Goal: Task Accomplishment & Management: Use online tool/utility

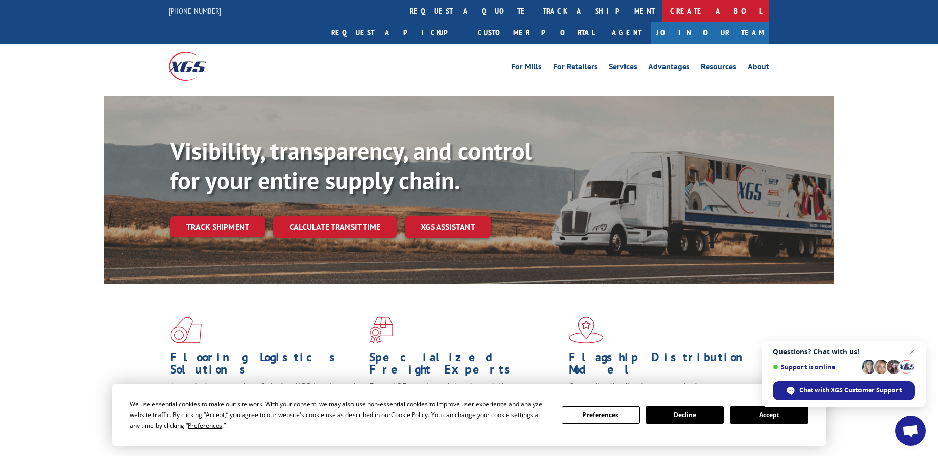
click at [662, 13] on link "Create a BOL" at bounding box center [715, 11] width 107 height 22
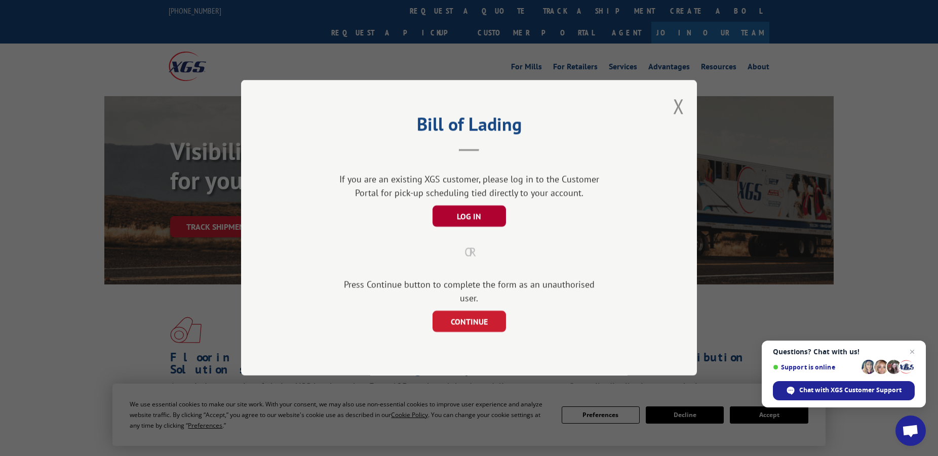
click at [466, 222] on button "LOG IN" at bounding box center [468, 216] width 73 height 21
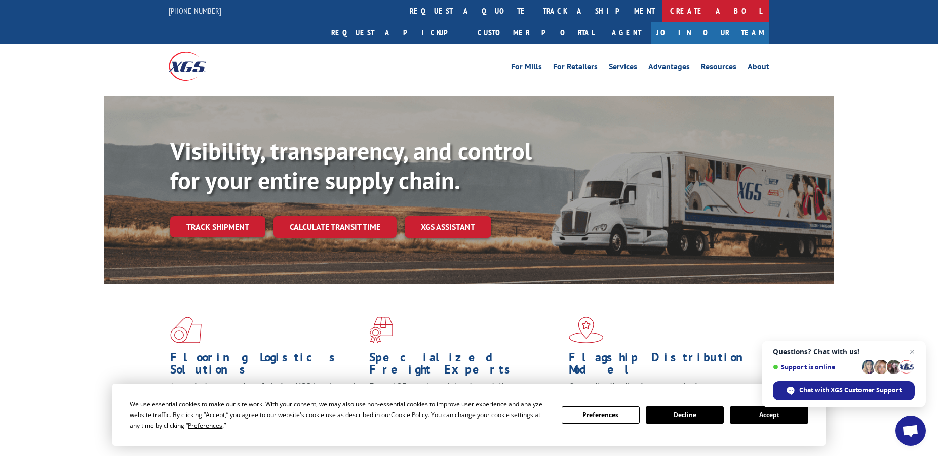
click at [662, 10] on link "Create a BOL" at bounding box center [715, 11] width 107 height 22
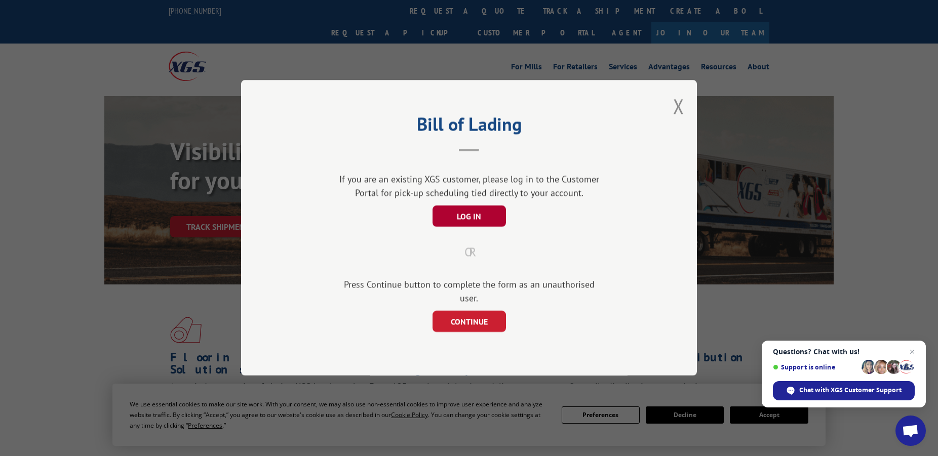
click at [466, 225] on button "LOG IN" at bounding box center [468, 216] width 73 height 21
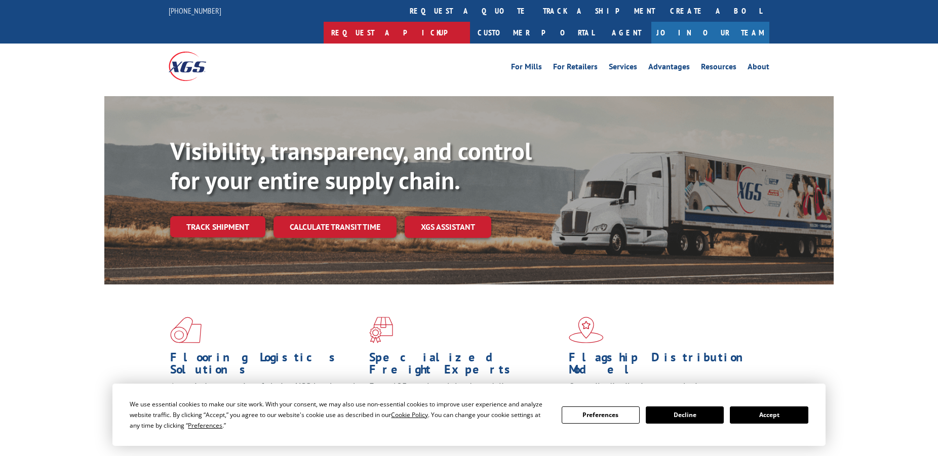
click at [470, 22] on link "Request a pickup" at bounding box center [396, 33] width 146 height 22
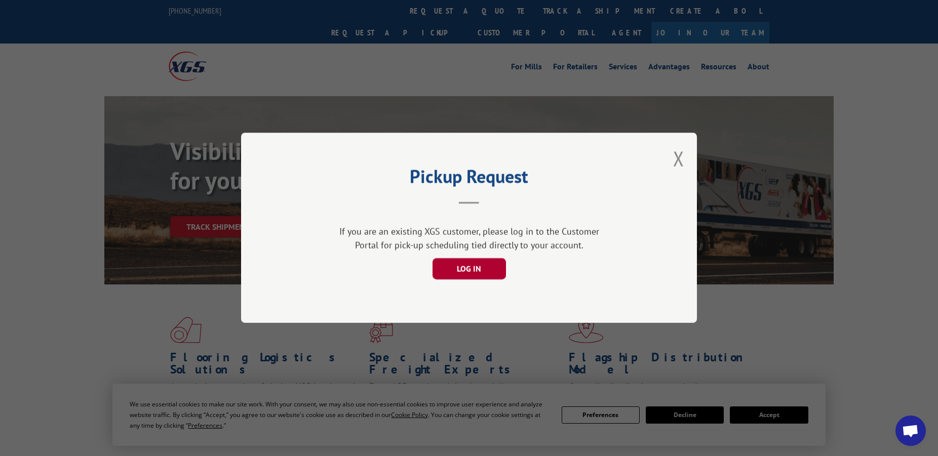
click at [468, 272] on button "LOG IN" at bounding box center [468, 269] width 73 height 21
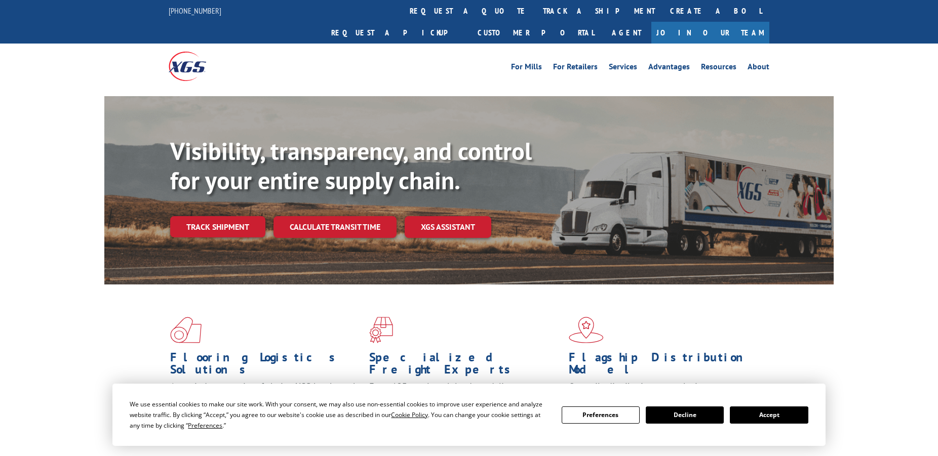
click at [679, 416] on button "Decline" at bounding box center [684, 414] width 78 height 17
